Goal: Task Accomplishment & Management: Complete application form

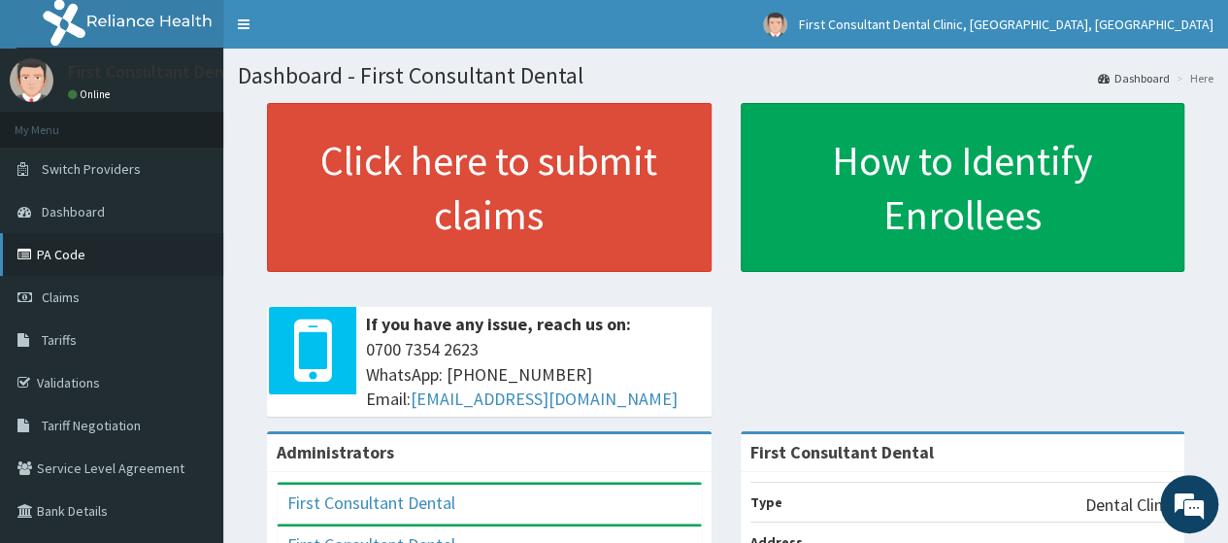
click at [126, 255] on link "PA Code" at bounding box center [111, 254] width 223 height 43
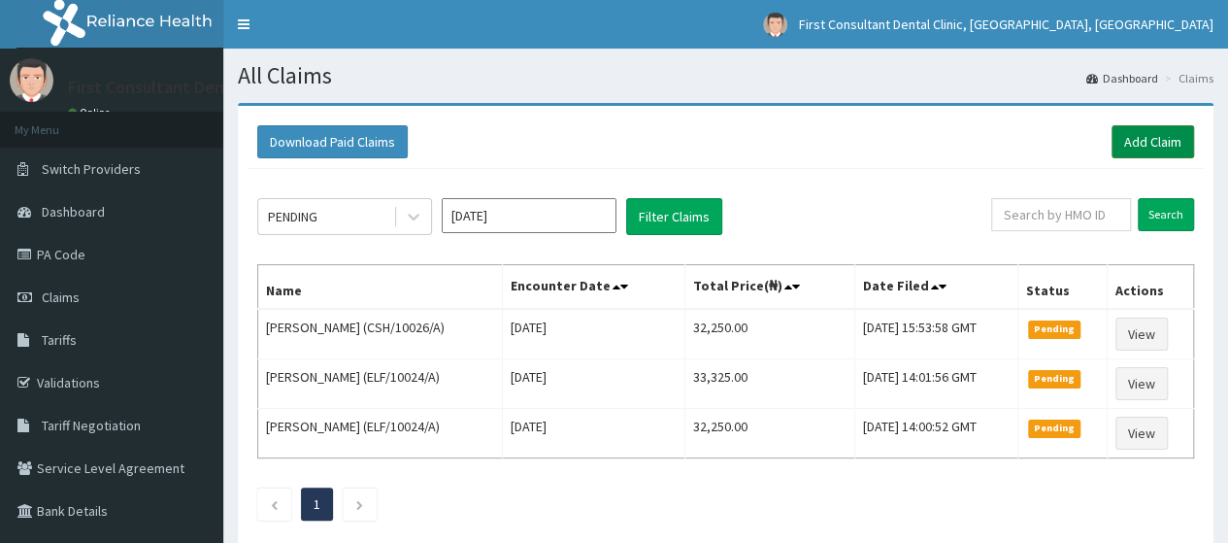
click at [1141, 129] on link "Add Claim" at bounding box center [1153, 141] width 83 height 33
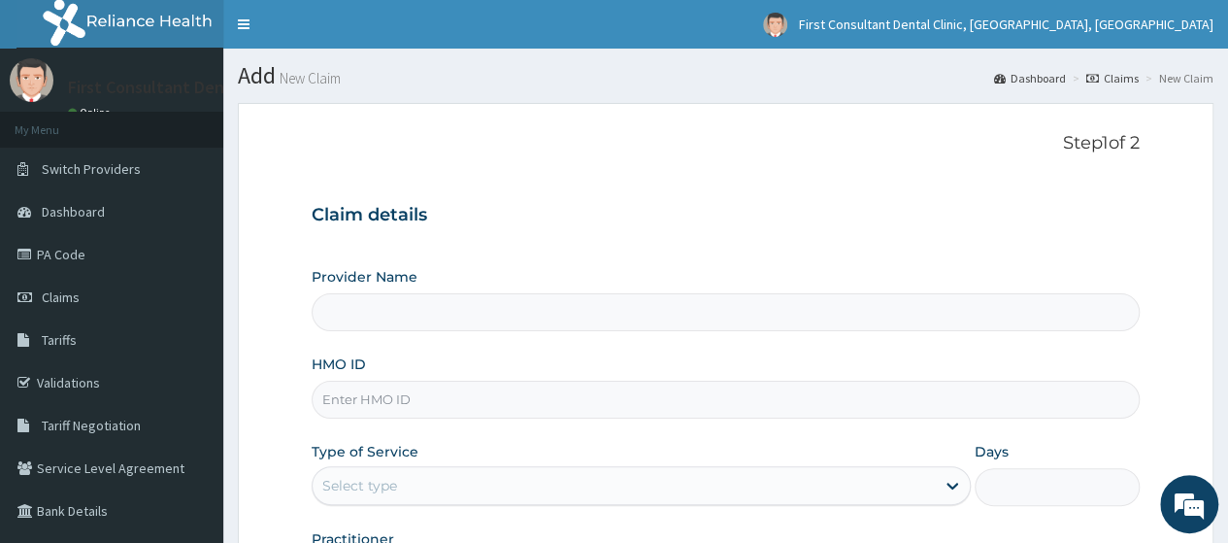
type input "First Consultant Dental"
click at [882, 407] on input "HMO ID" at bounding box center [726, 400] width 828 height 38
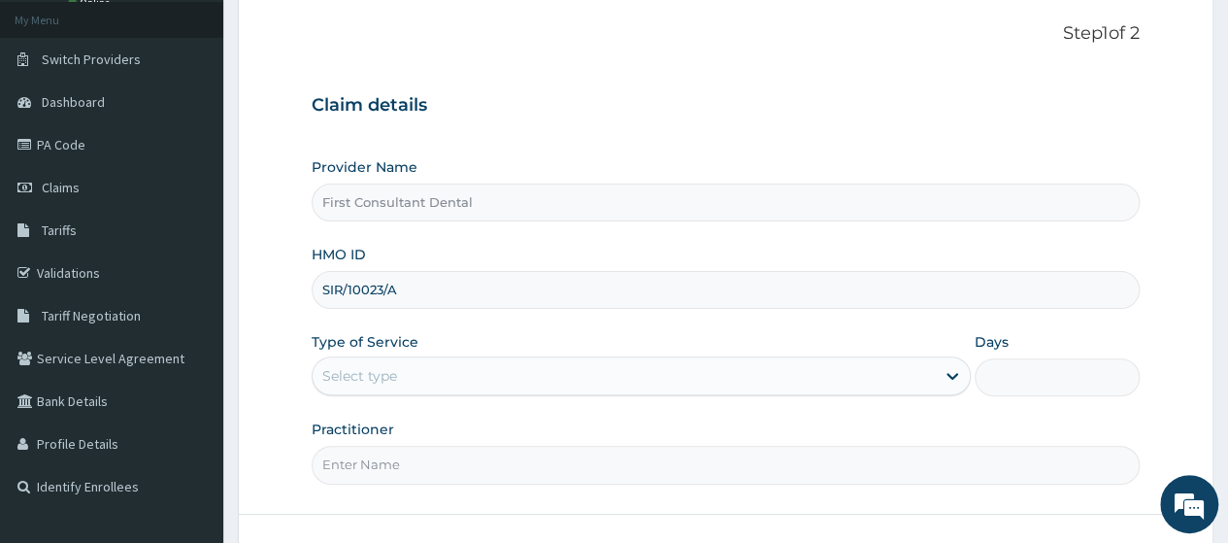
scroll to position [111, 0]
type input "SIR/10023/A"
click at [727, 383] on div "Select type" at bounding box center [624, 374] width 622 height 31
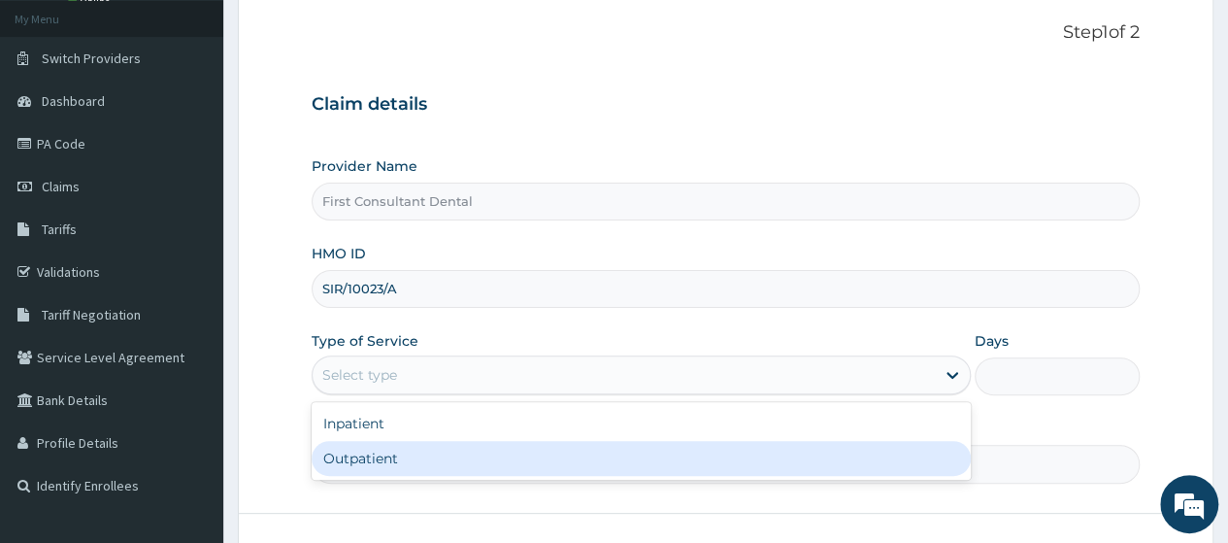
click at [647, 451] on div "Outpatient" at bounding box center [641, 458] width 659 height 35
type input "1"
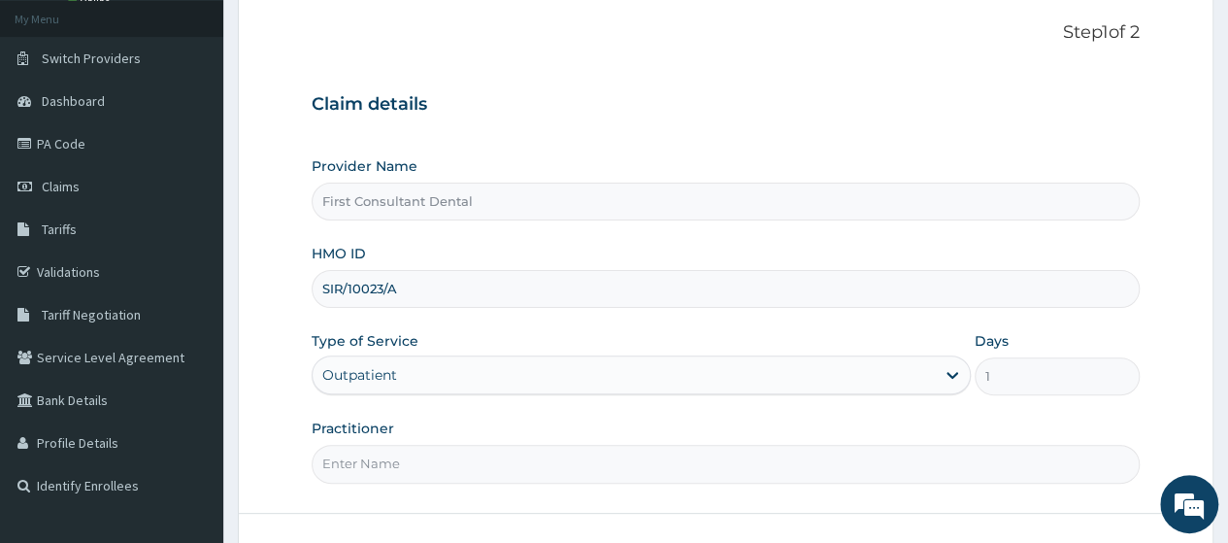
click at [614, 470] on input "Practitioner" at bounding box center [726, 464] width 828 height 38
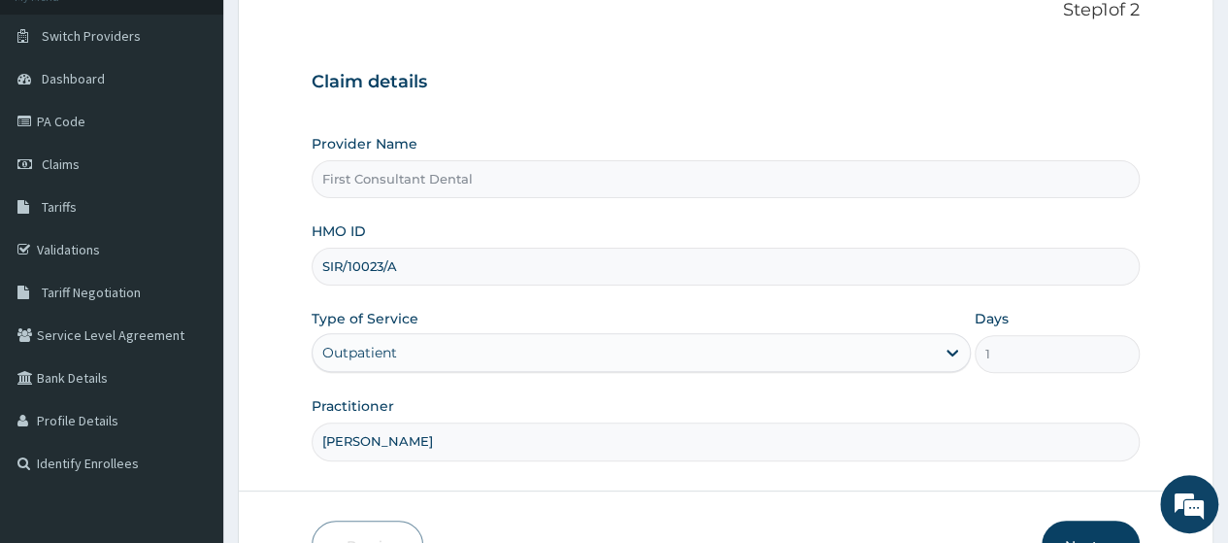
scroll to position [251, 0]
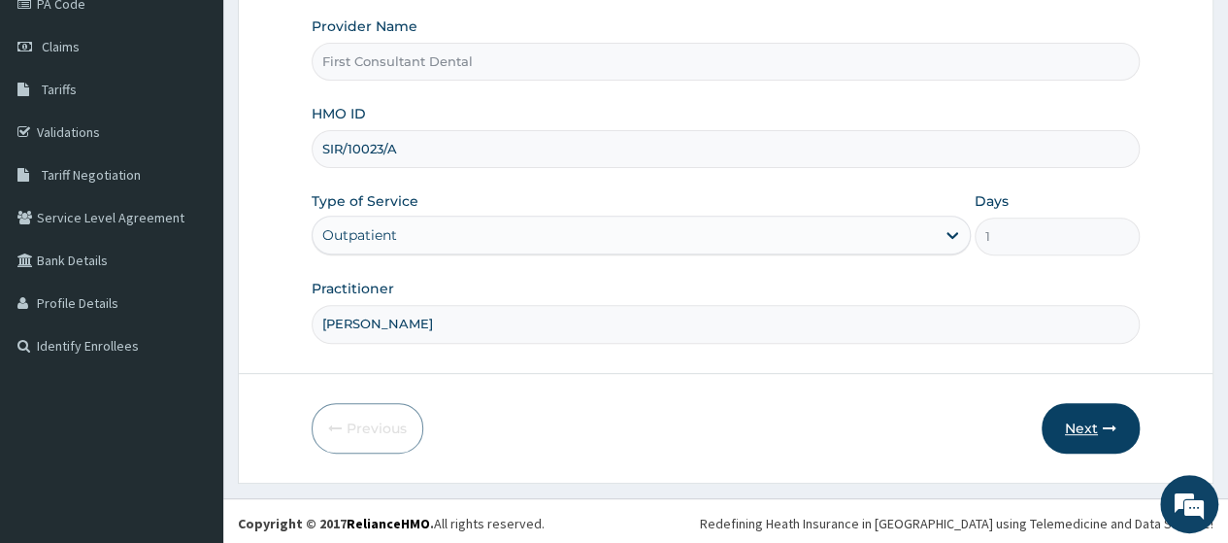
type input "DR AMOO"
click at [1074, 426] on button "Next" at bounding box center [1091, 428] width 98 height 50
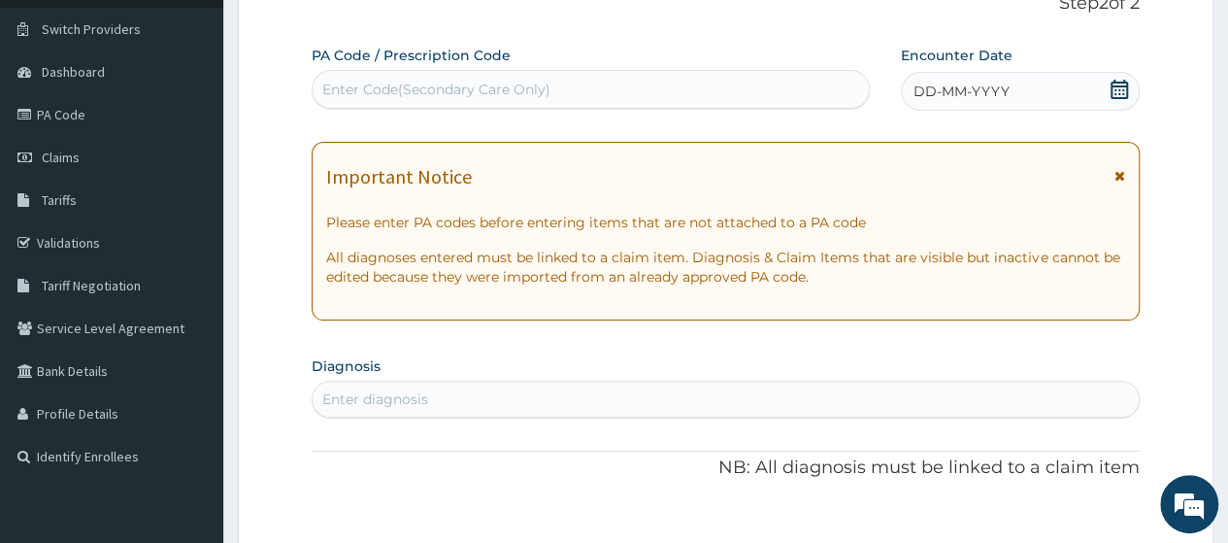
scroll to position [93, 0]
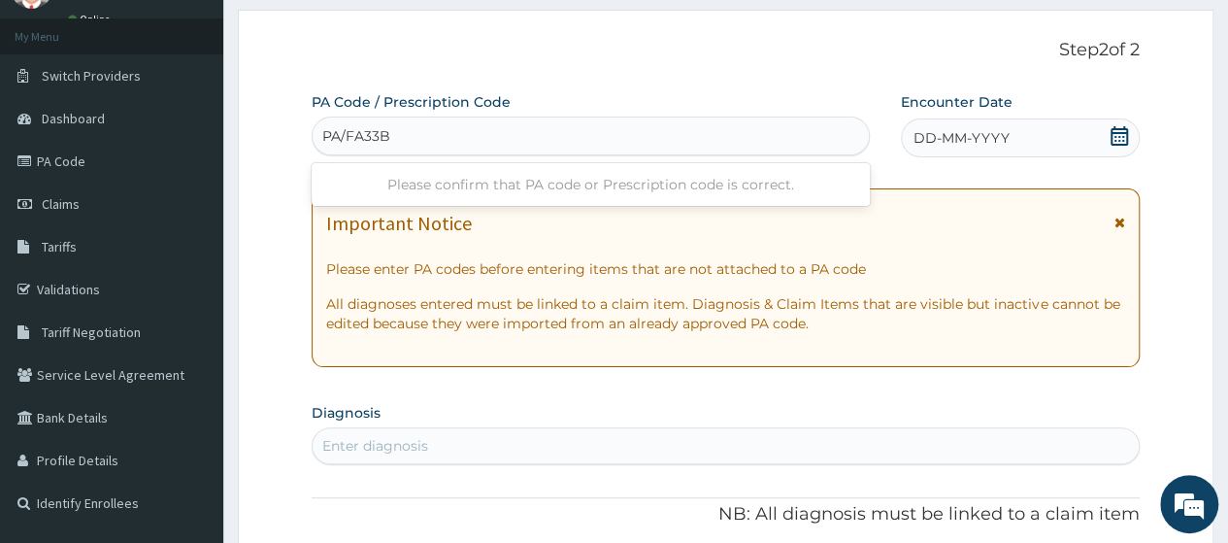
type input "PA/FA33BD"
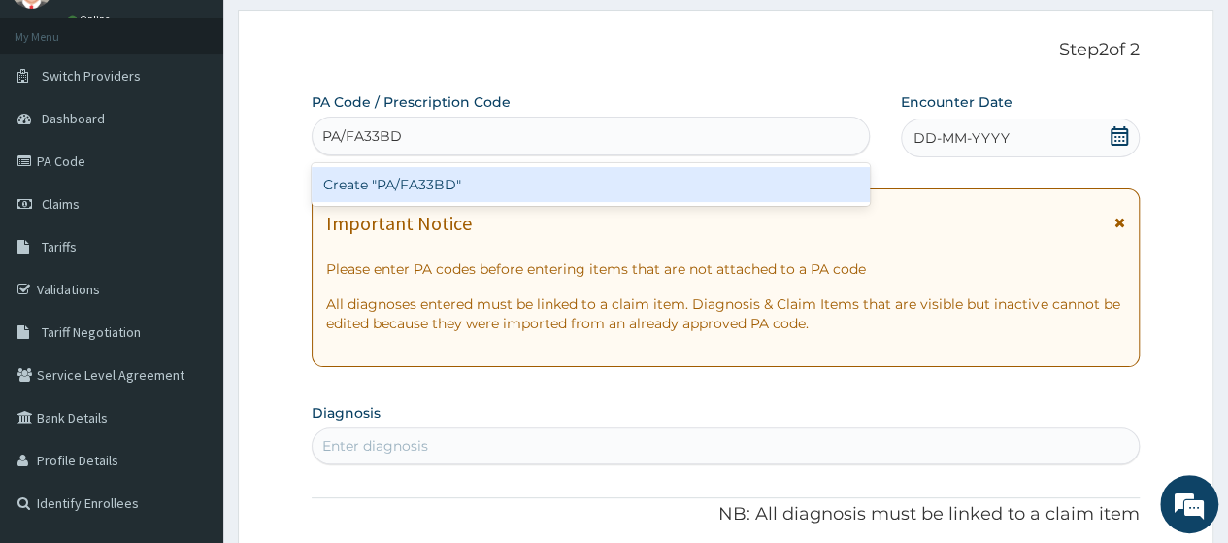
click at [448, 187] on div "Create "PA/FA33BD"" at bounding box center [590, 184] width 557 height 35
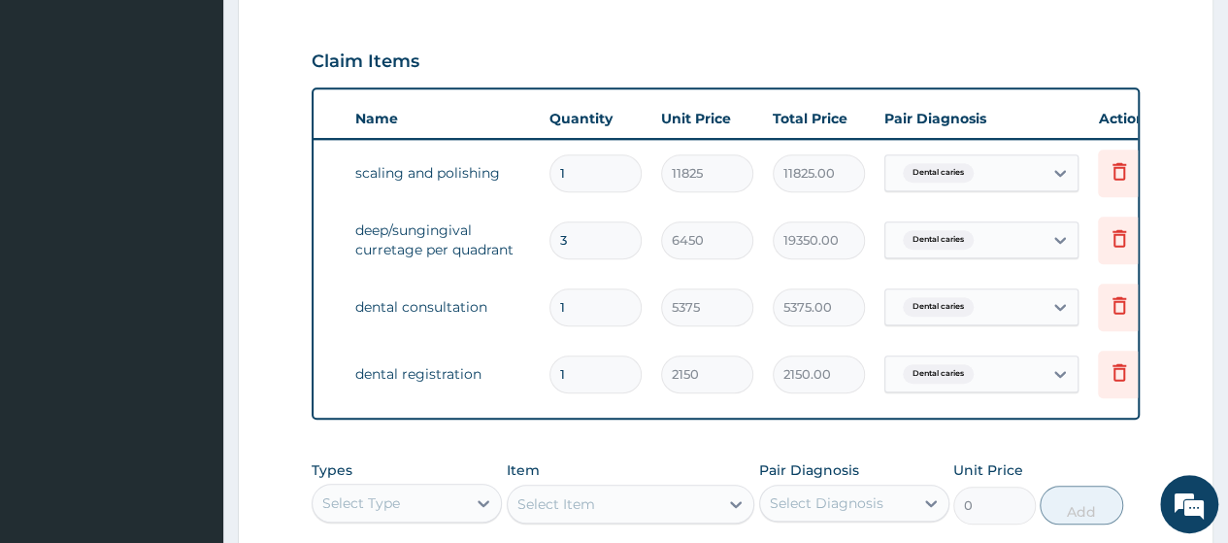
scroll to position [0, 146]
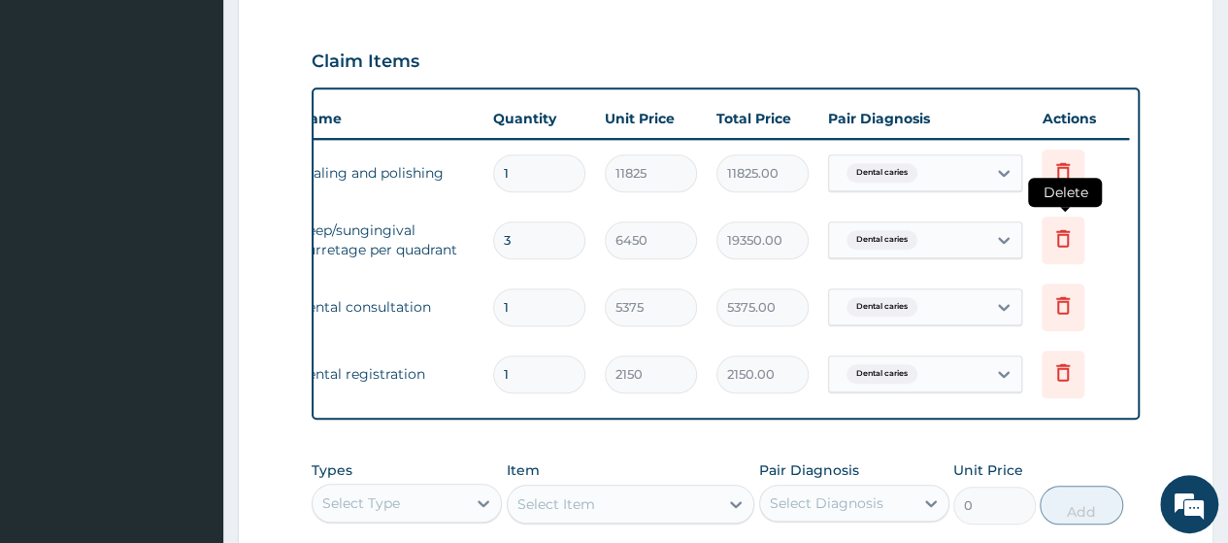
click at [1061, 244] on icon at bounding box center [1064, 237] width 14 height 17
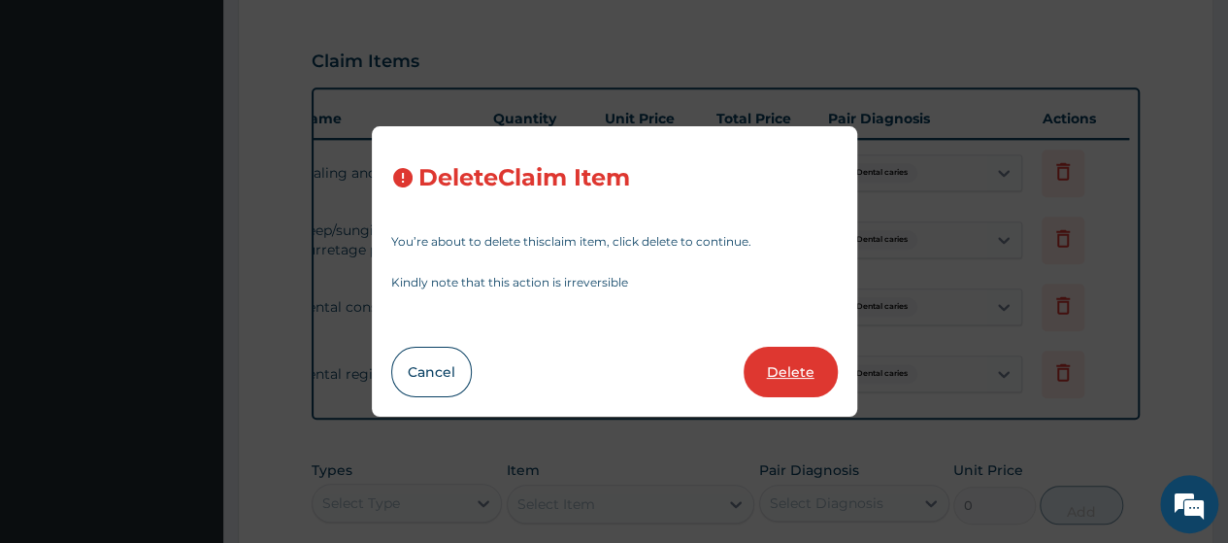
click at [787, 383] on button "Delete" at bounding box center [791, 372] width 94 height 50
type input "1"
type input "5375"
type input "5375.00"
type input "2150"
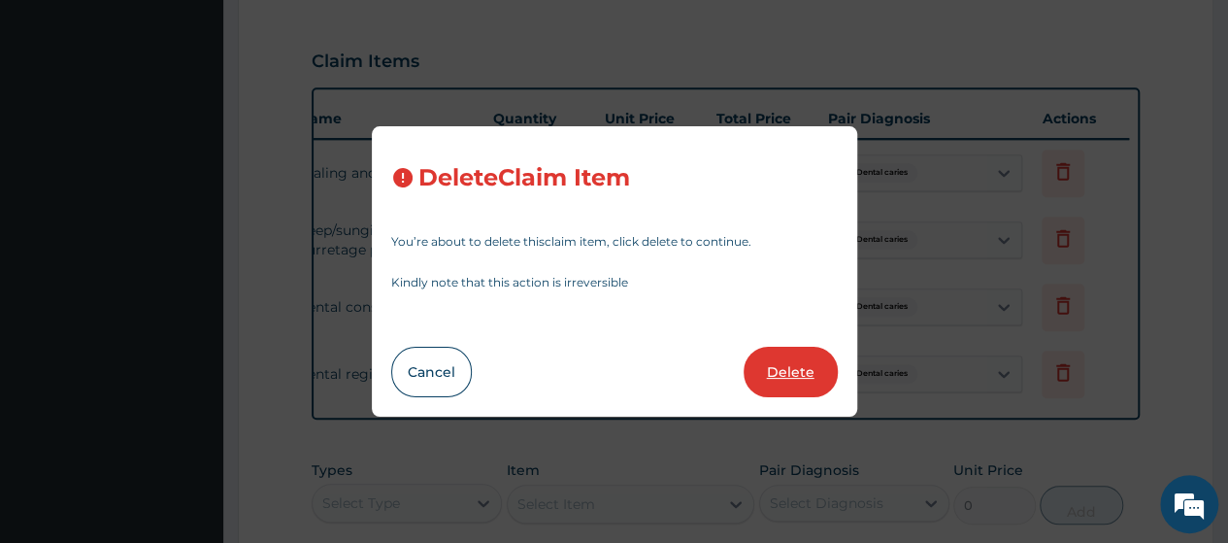
type input "2150.00"
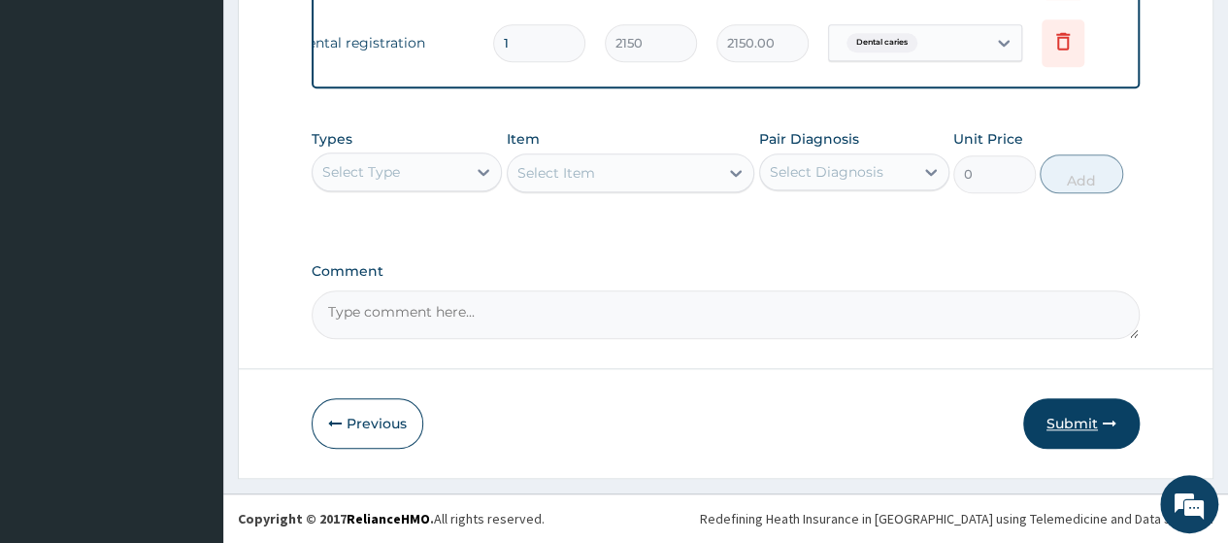
click at [1070, 432] on button "Submit" at bounding box center [1081, 423] width 117 height 50
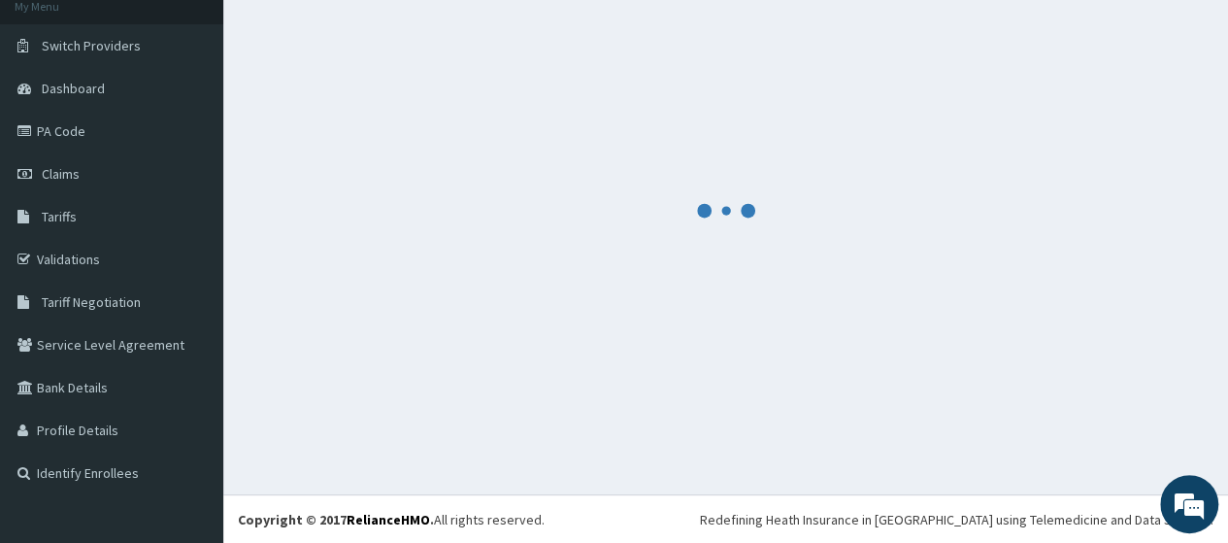
scroll to position [911, 0]
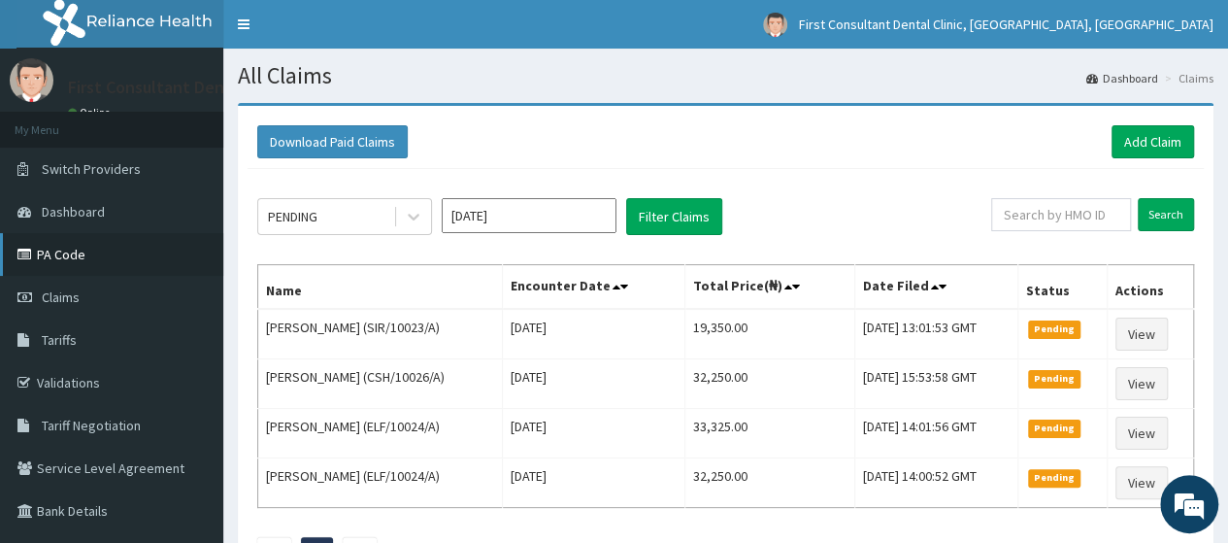
click at [125, 258] on link "PA Code" at bounding box center [111, 254] width 223 height 43
click at [1158, 146] on link "Add Claim" at bounding box center [1153, 141] width 83 height 33
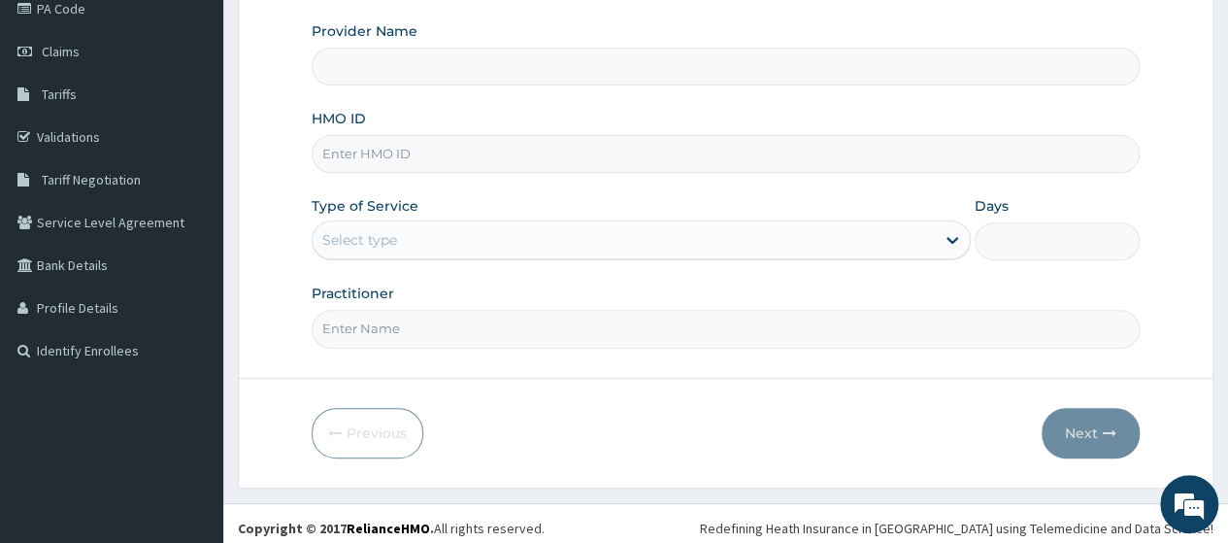
scroll to position [251, 0]
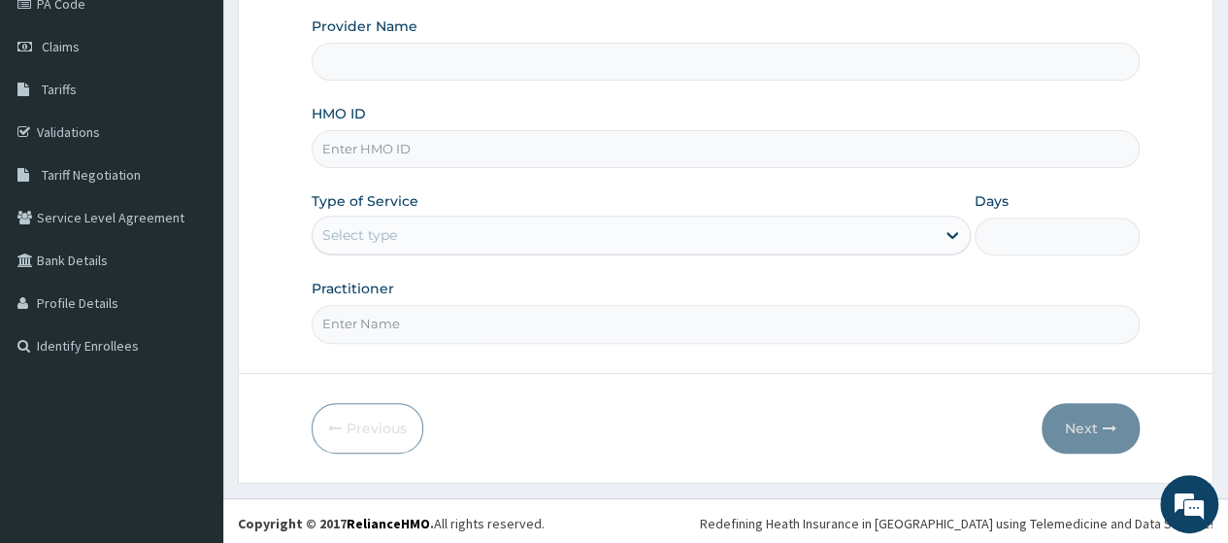
click at [448, 143] on input "HMO ID" at bounding box center [726, 149] width 828 height 38
type input "First Consultant Dental"
type input "MDU/10080/A"
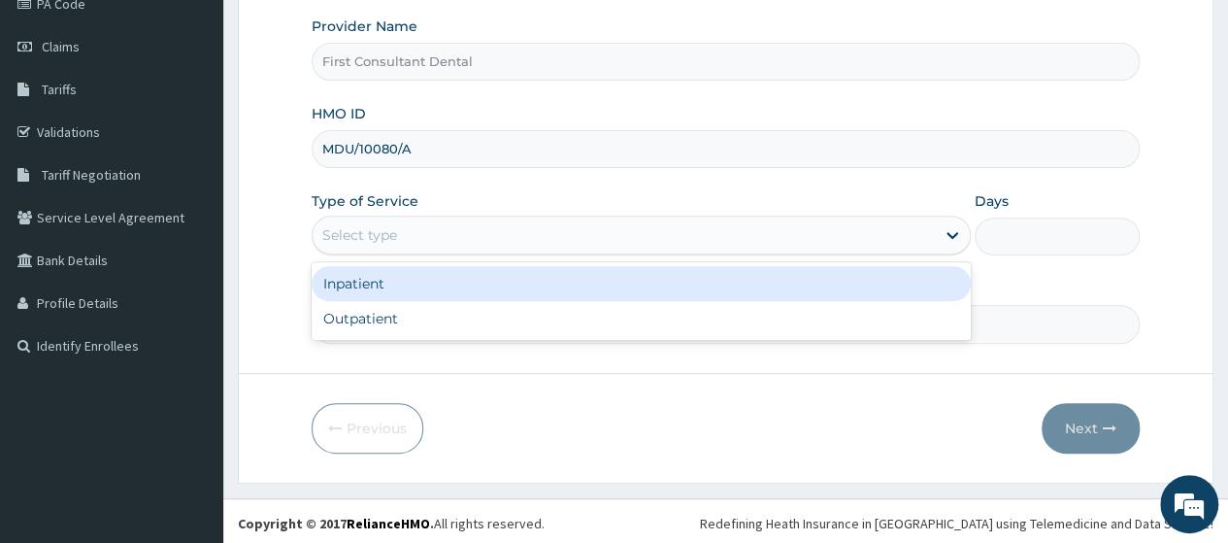
click at [414, 219] on div "Select type" at bounding box center [624, 234] width 622 height 31
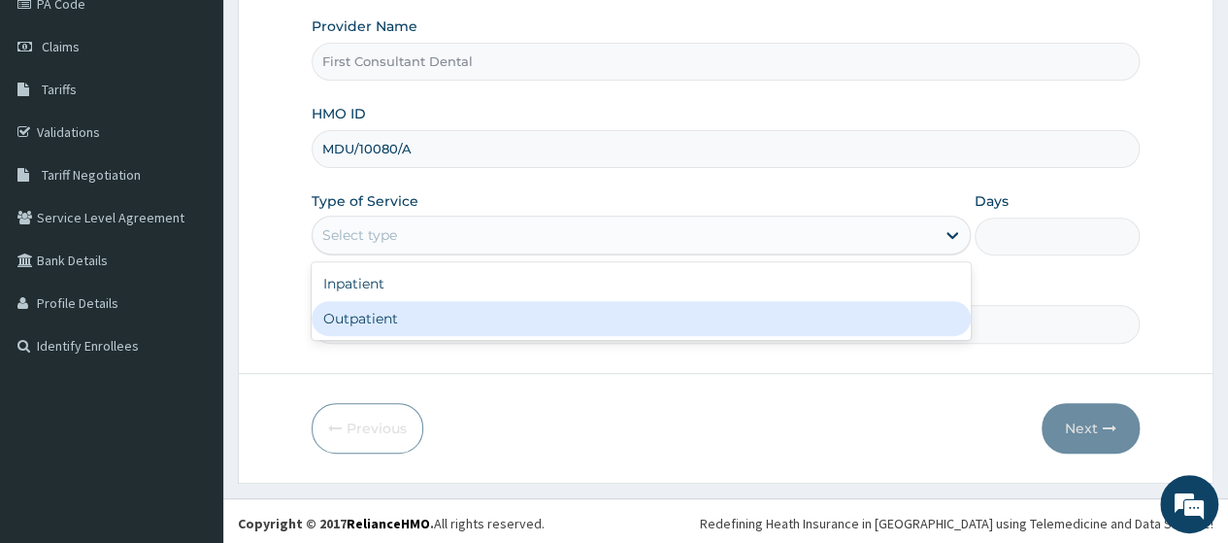
click at [388, 320] on div "Outpatient" at bounding box center [641, 318] width 659 height 35
type input "1"
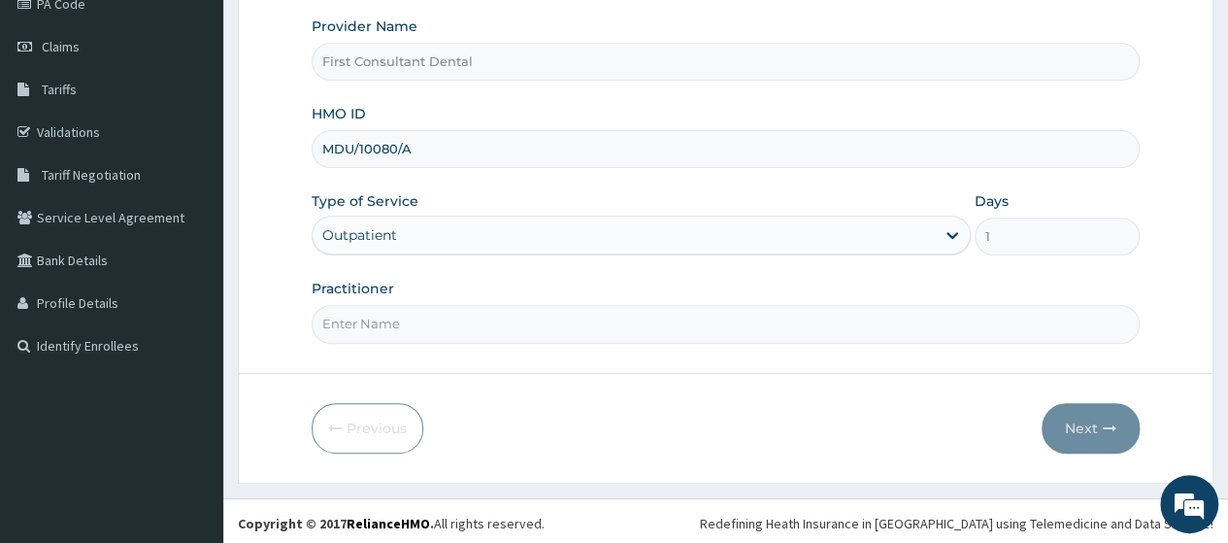
click at [386, 319] on input "Practitioner" at bounding box center [726, 324] width 828 height 38
type input "DR AMOO"
click at [1087, 424] on button "Next" at bounding box center [1091, 428] width 98 height 50
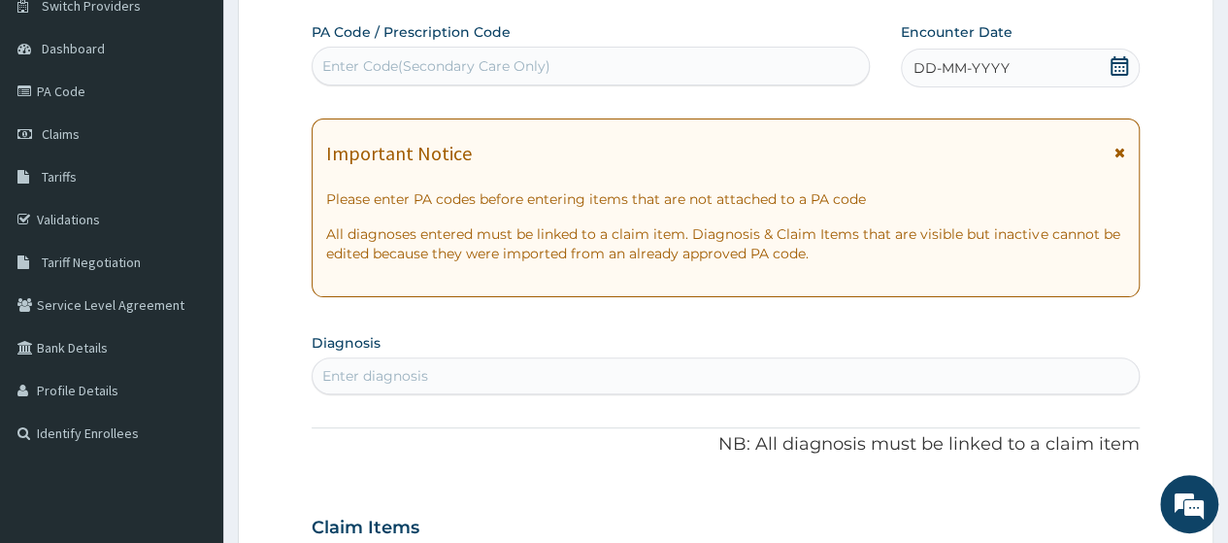
scroll to position [157, 0]
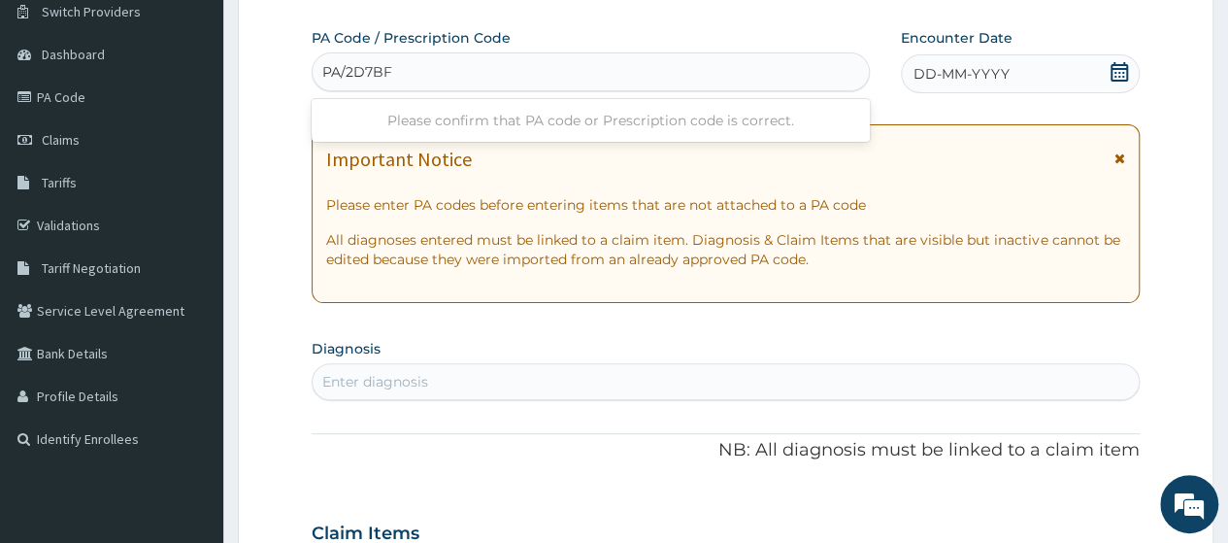
type input "PA/2D7BFB"
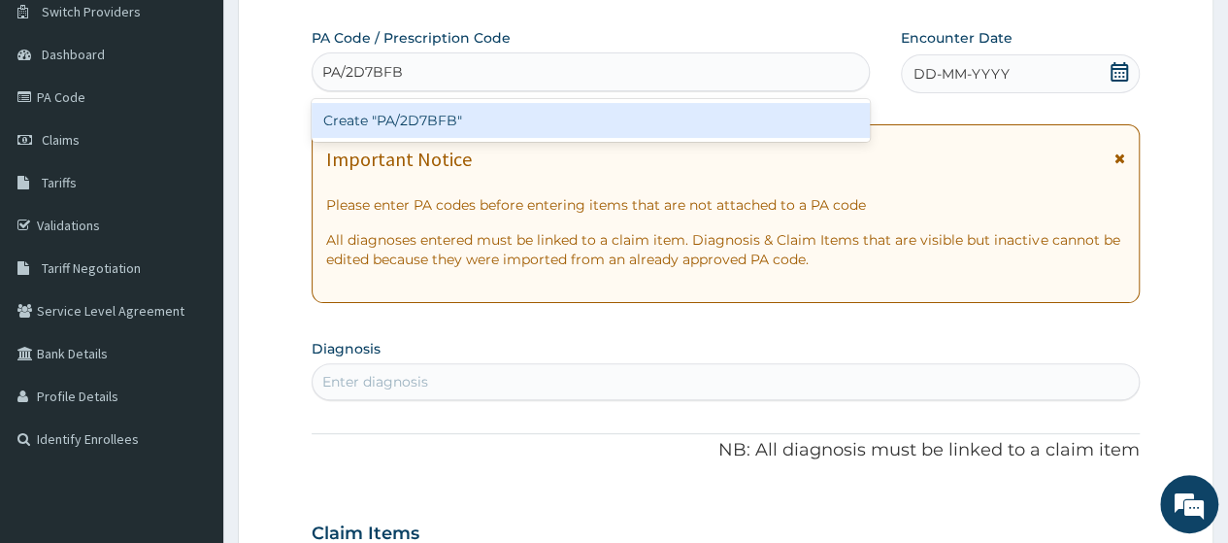
click at [412, 125] on div "Create "PA/2D7BFB"" at bounding box center [590, 120] width 557 height 35
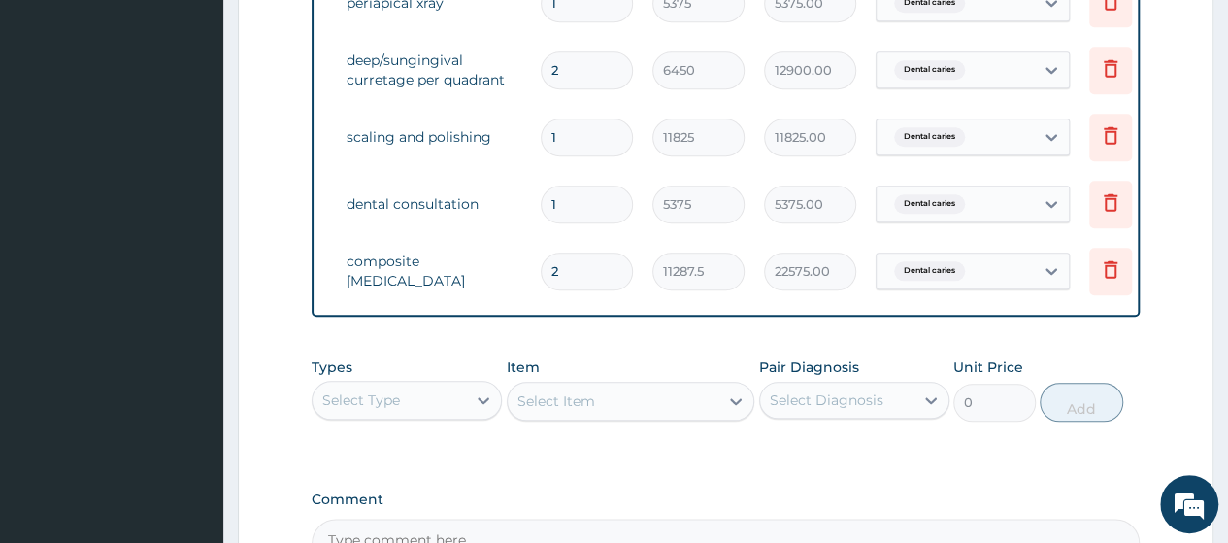
scroll to position [0, 146]
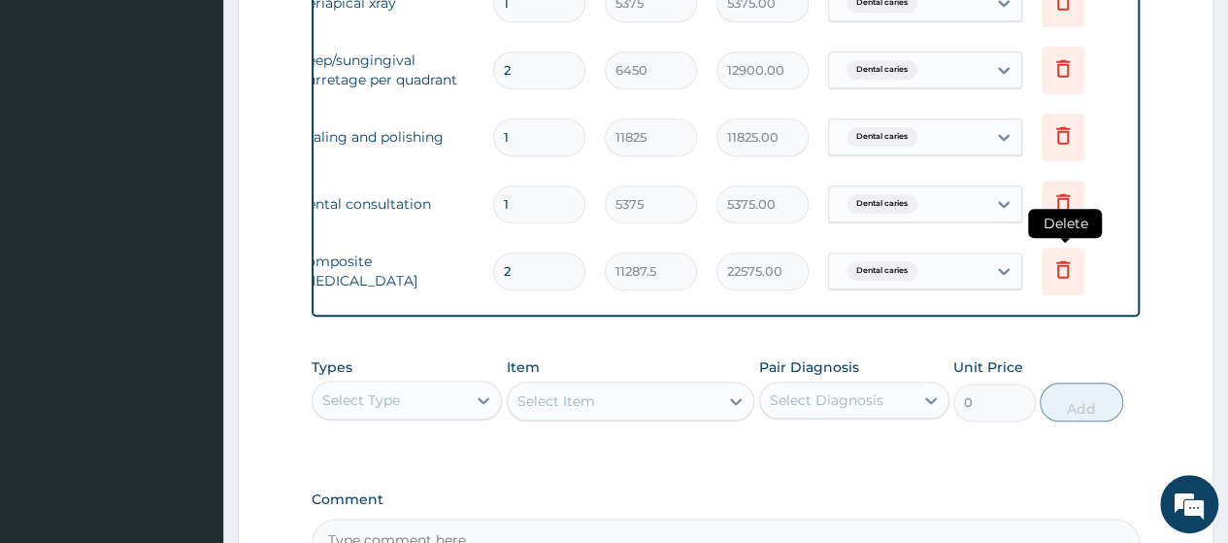
click at [1063, 274] on icon at bounding box center [1063, 268] width 23 height 23
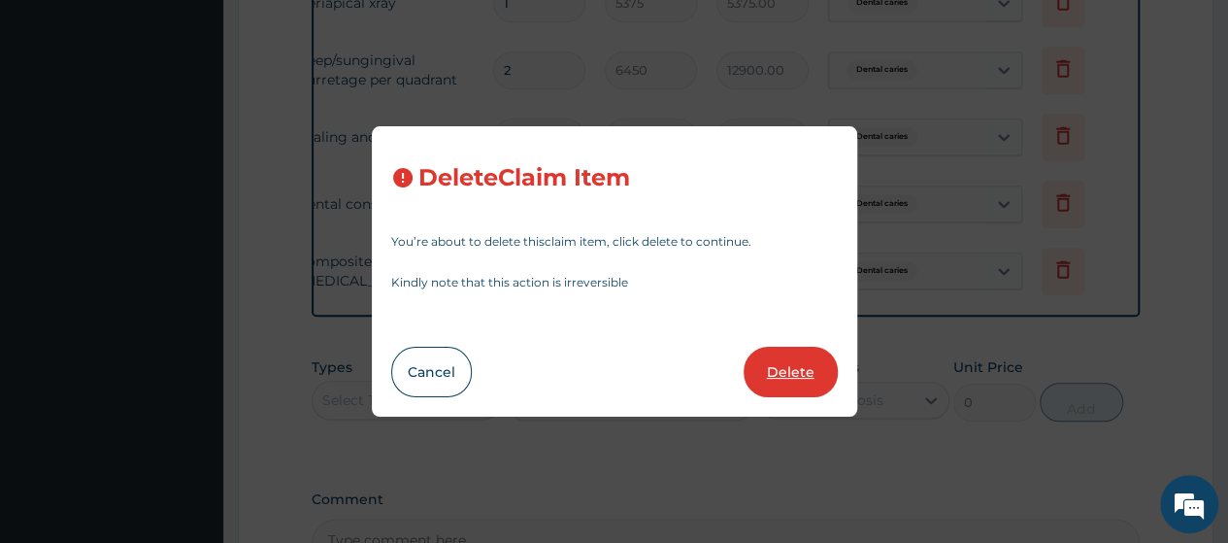
click at [788, 357] on button "Delete" at bounding box center [791, 372] width 94 height 50
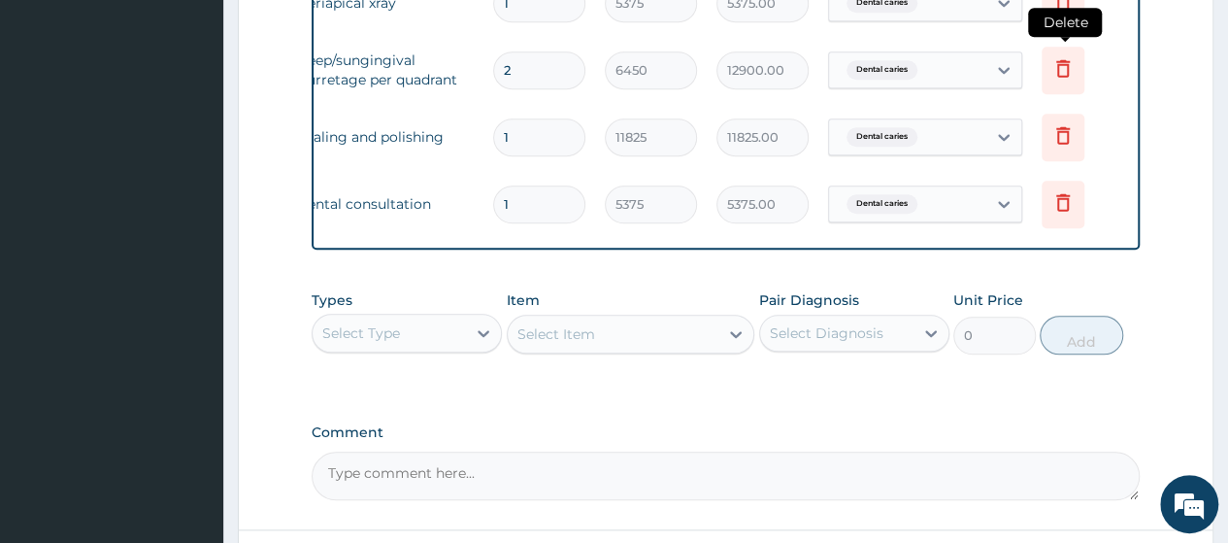
click at [1059, 77] on icon at bounding box center [1063, 67] width 23 height 23
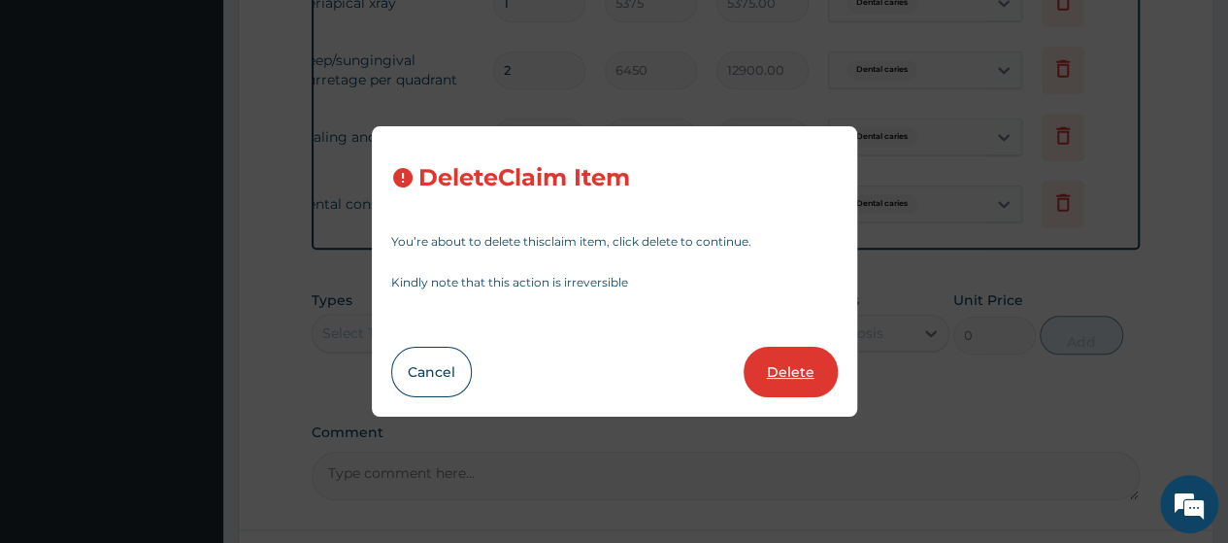
click at [794, 372] on button "Delete" at bounding box center [791, 372] width 94 height 50
type input "1"
type input "11825"
type input "11825.00"
type input "5375"
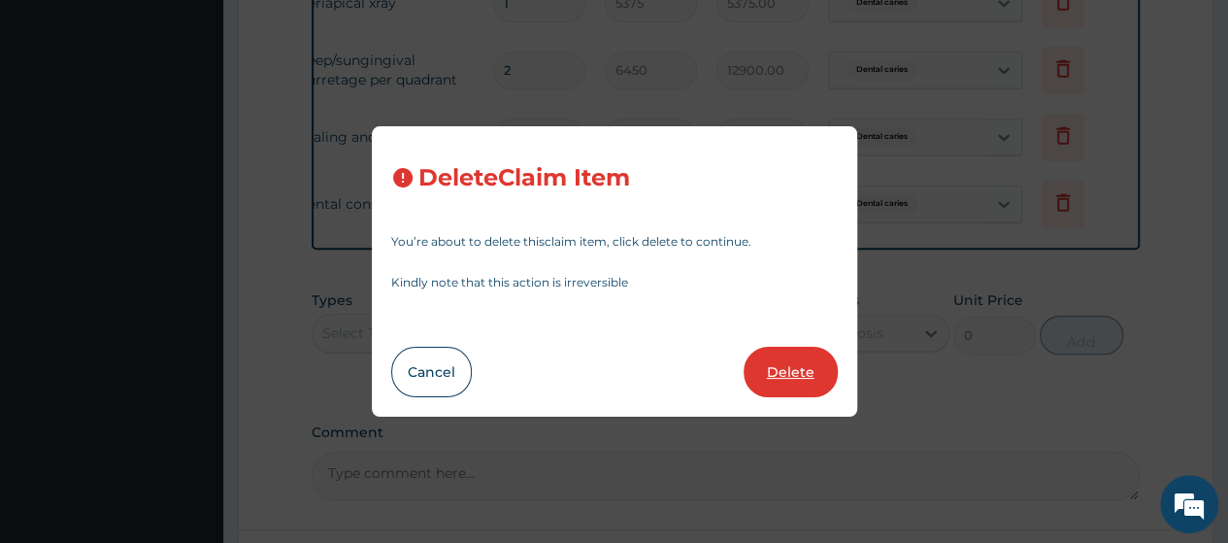
type input "5375.00"
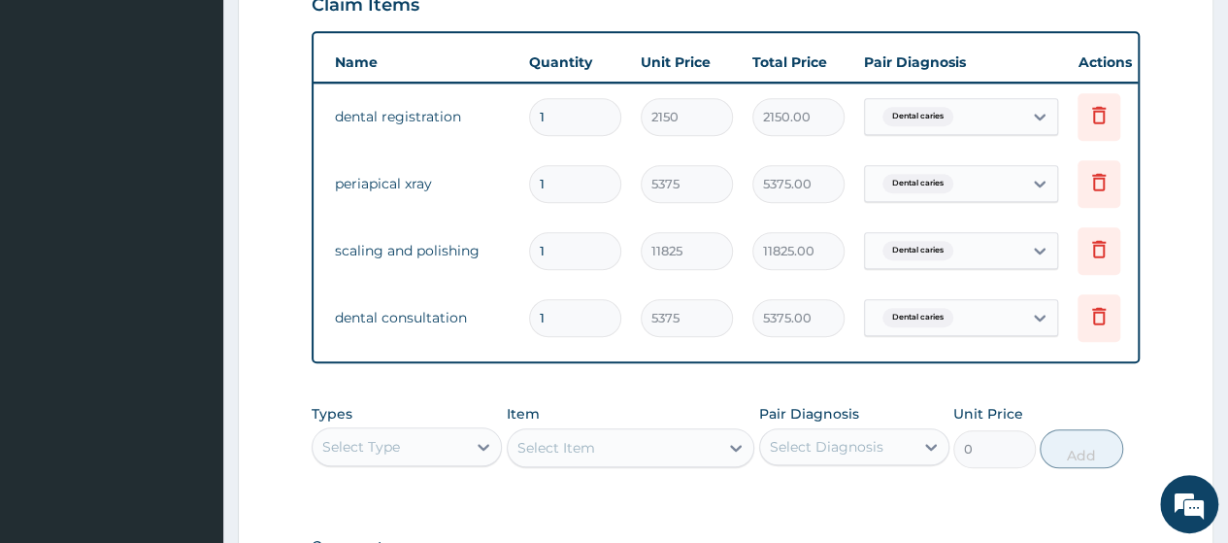
scroll to position [0, 95]
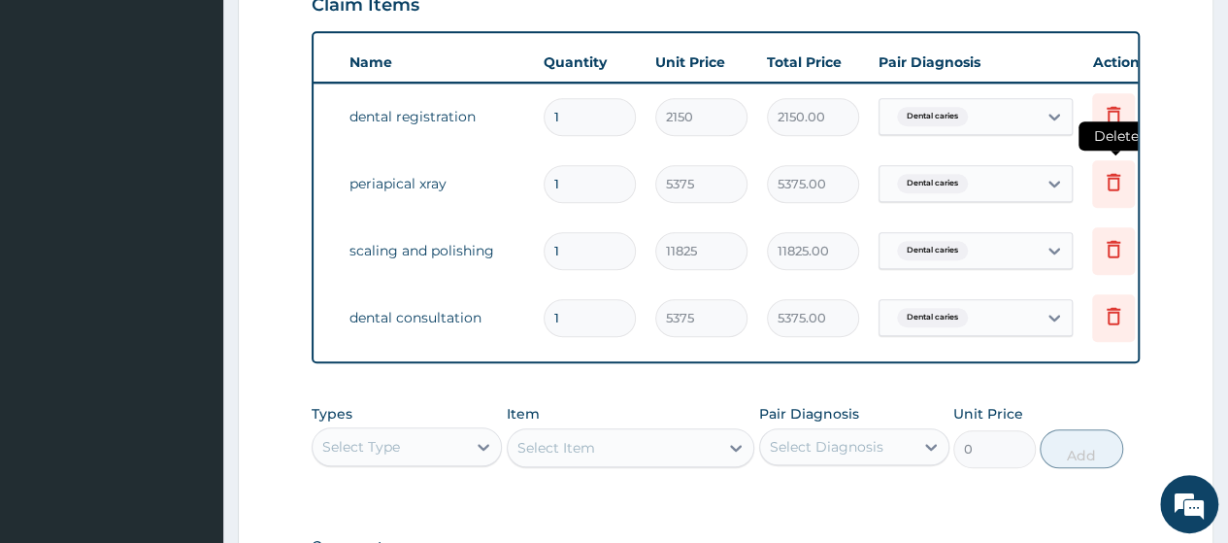
click at [1110, 181] on icon at bounding box center [1113, 181] width 23 height 23
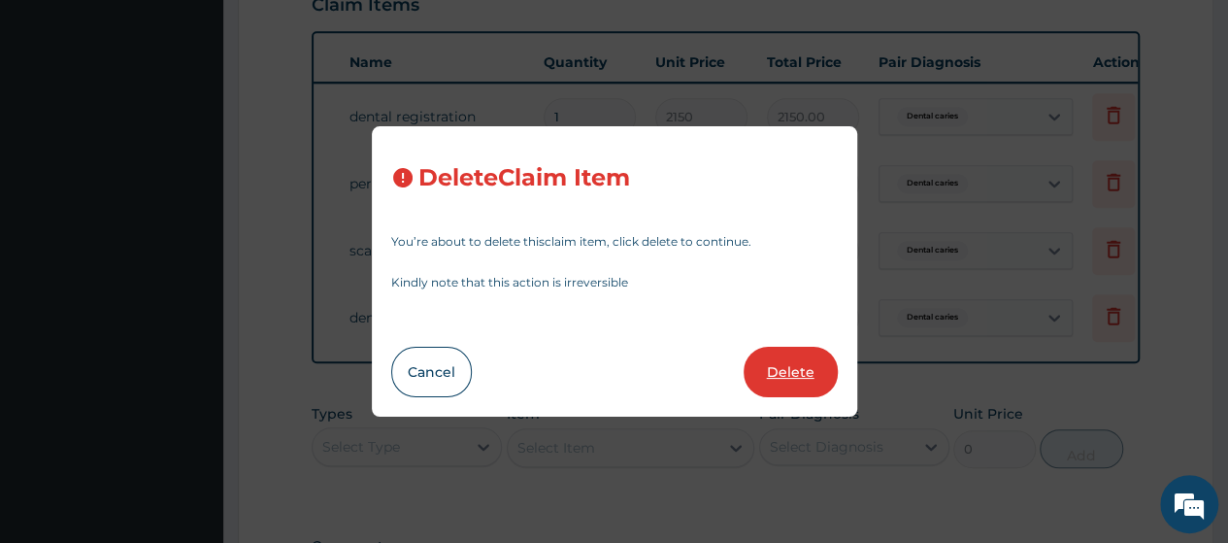
click at [788, 377] on button "Delete" at bounding box center [791, 372] width 94 height 50
type input "11825"
type input "11825.00"
type input "5375"
type input "5375.00"
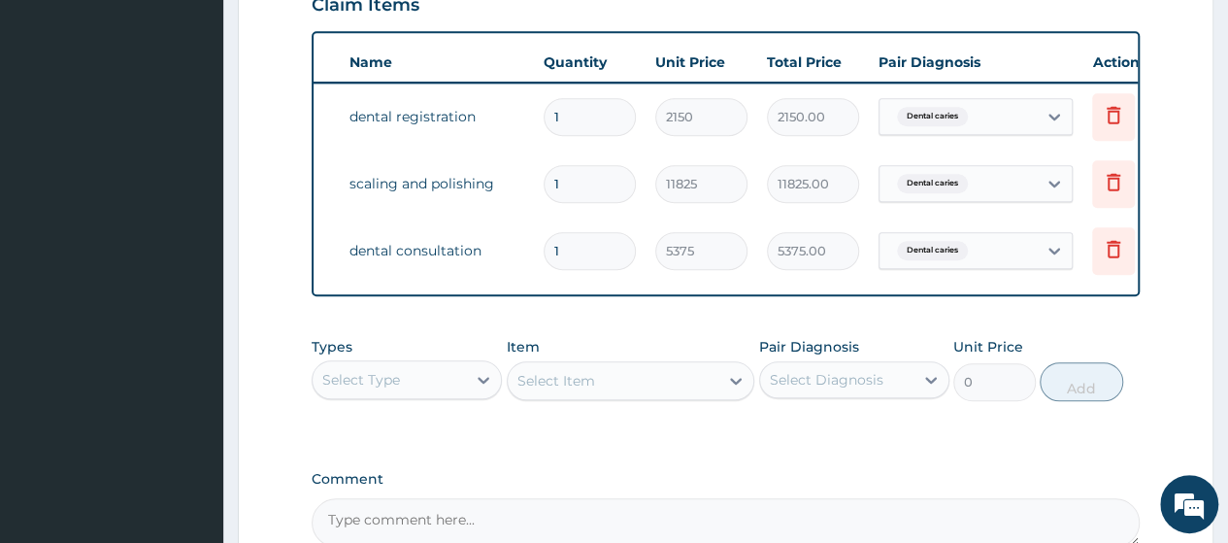
scroll to position [911, 0]
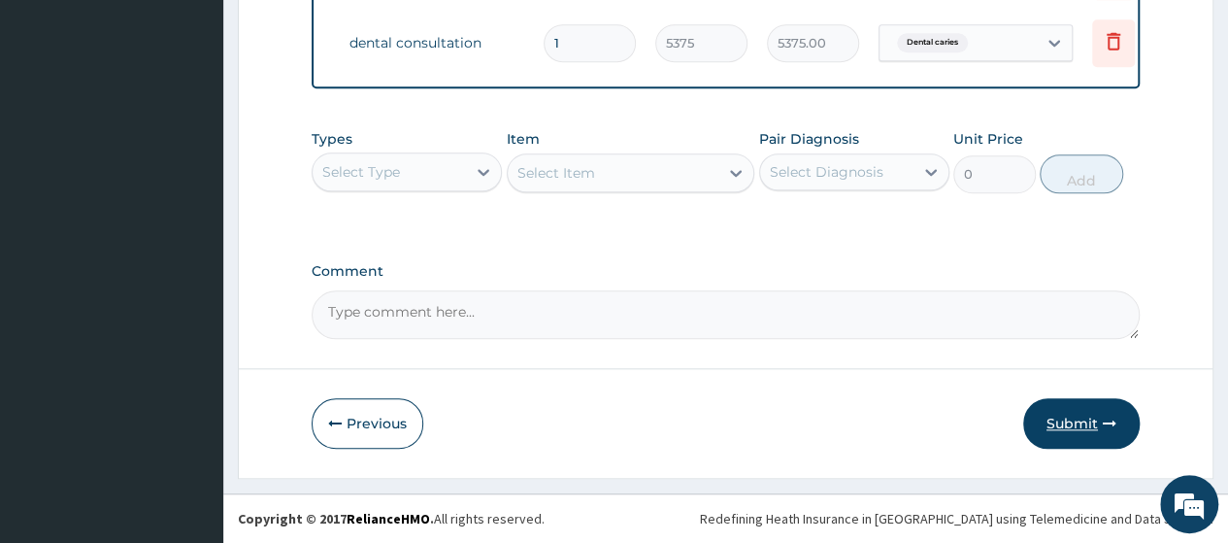
click at [1078, 423] on button "Submit" at bounding box center [1081, 423] width 117 height 50
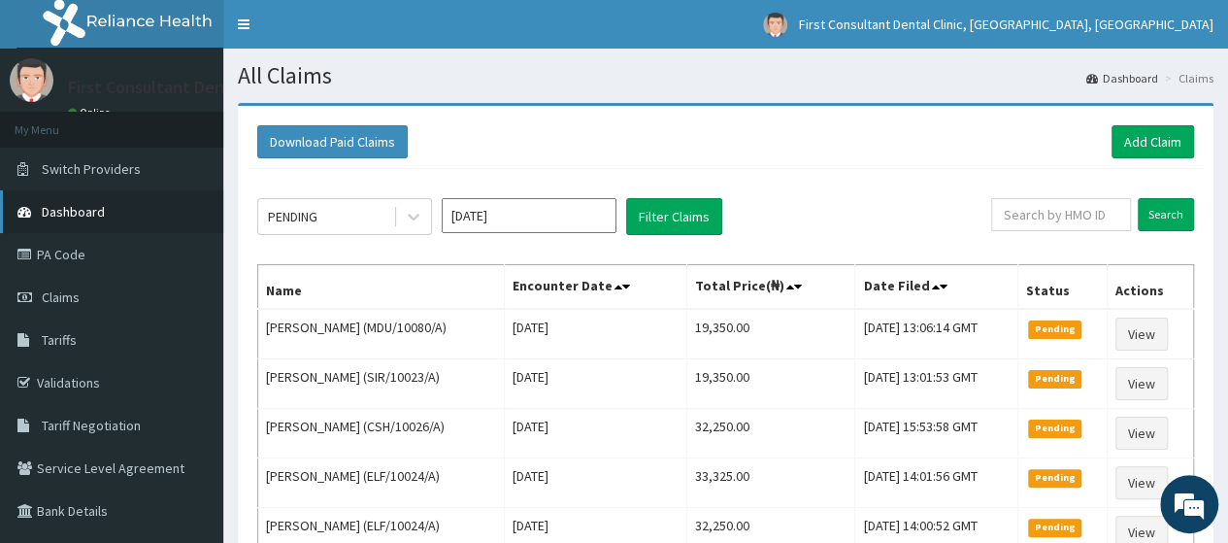
click at [95, 209] on span "Dashboard" at bounding box center [73, 211] width 63 height 17
